Goal: Information Seeking & Learning: Learn about a topic

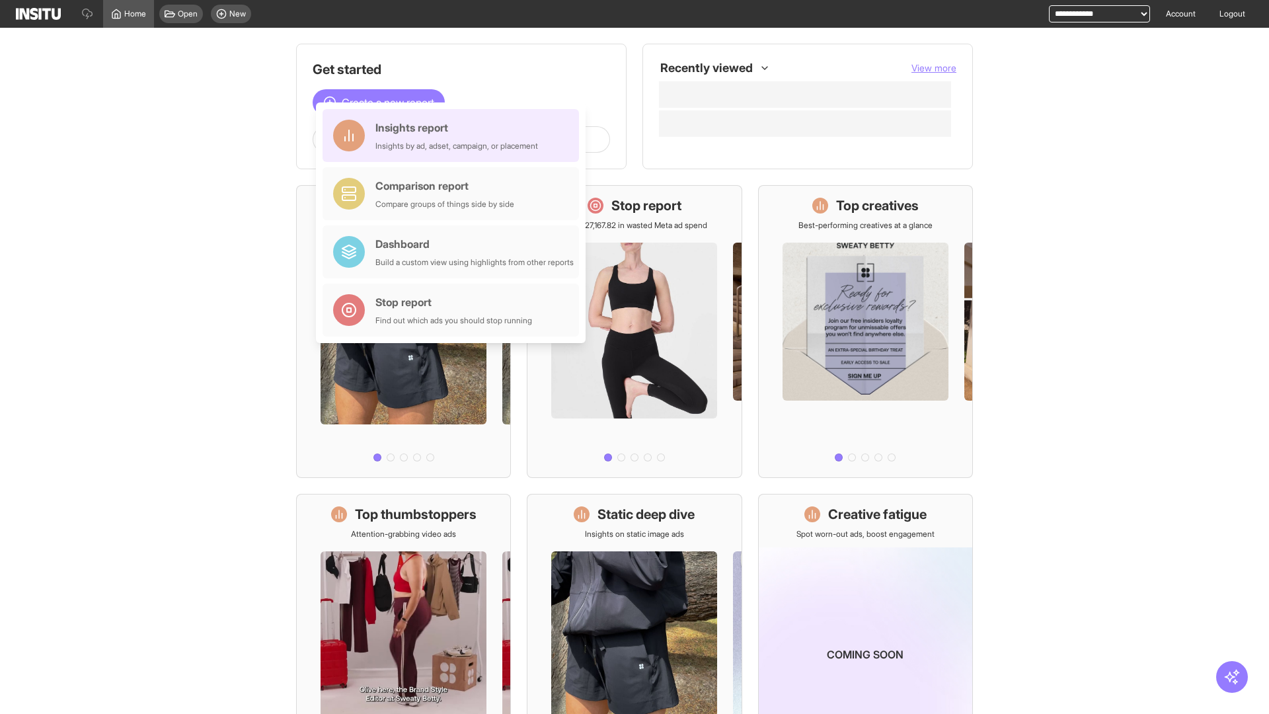
click at [454, 135] on div "Insights report Insights by ad, adset, campaign, or placement" at bounding box center [456, 136] width 163 height 32
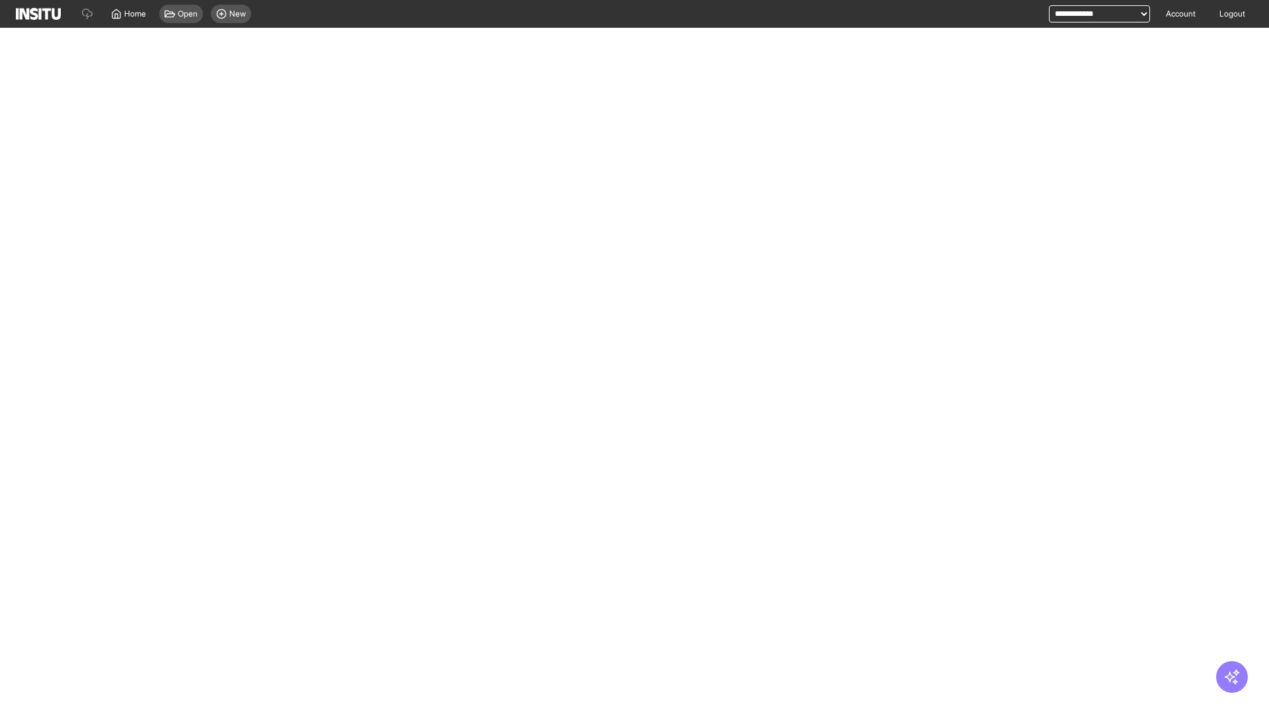
select select "**"
